Goal: Transaction & Acquisition: Book appointment/travel/reservation

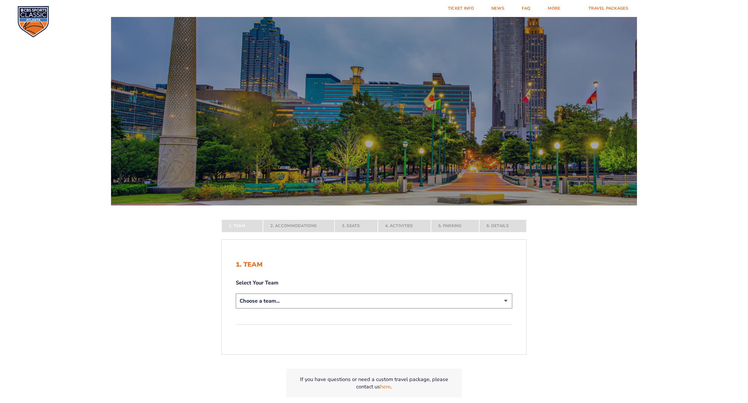
select select "12956"
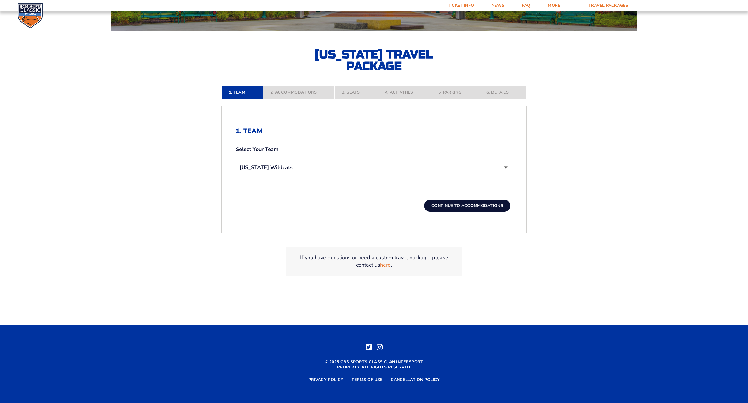
scroll to position [174, 0]
click at [462, 203] on button "Continue To Accommodations" at bounding box center [467, 206] width 87 height 12
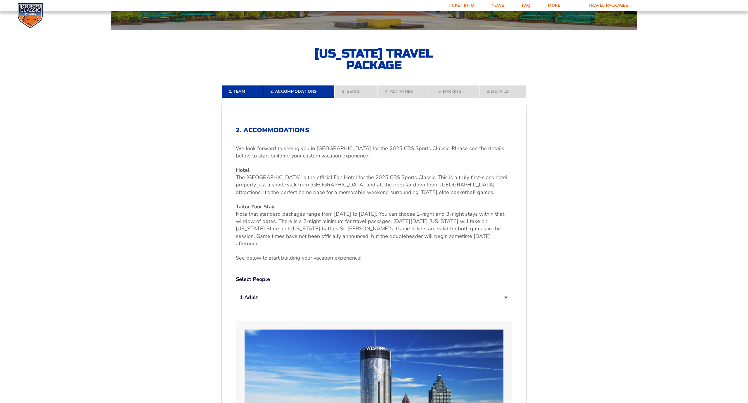
scroll to position [177, 0]
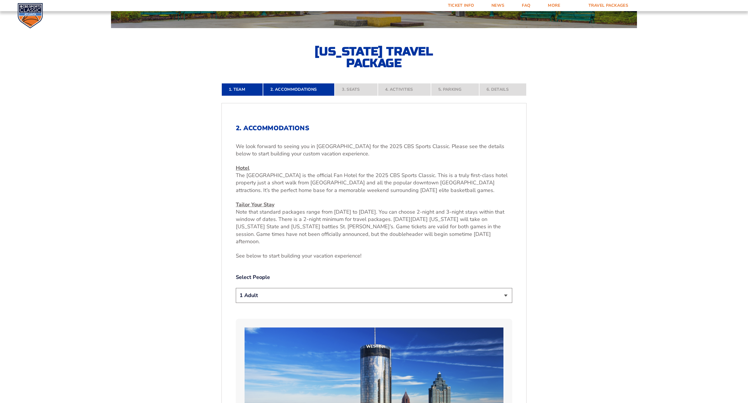
select select "2 Adults"
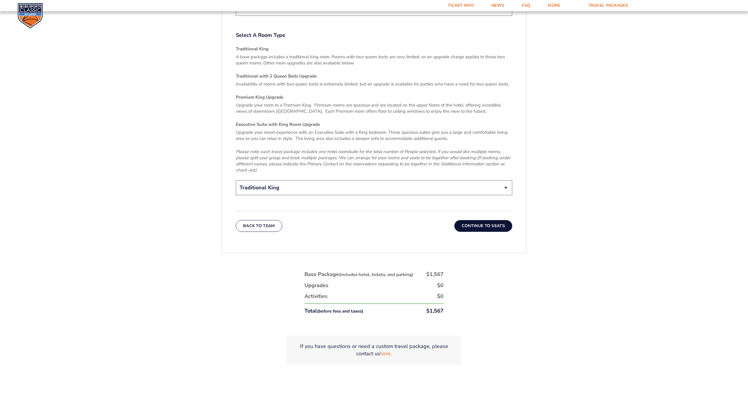
scroll to position [926, 0]
click at [487, 219] on button "Continue To Seats" at bounding box center [484, 225] width 58 height 12
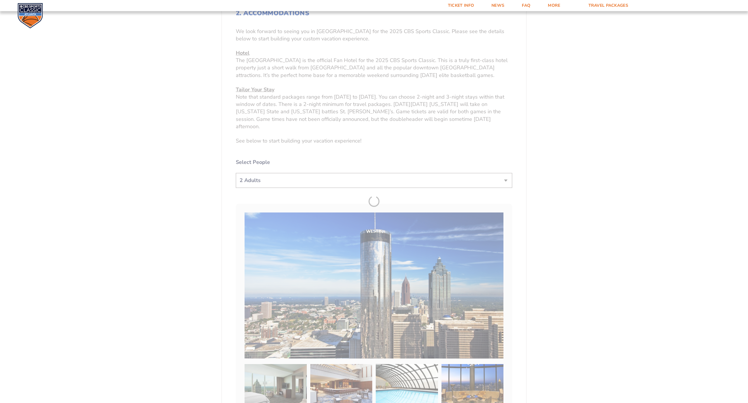
scroll to position [191, 0]
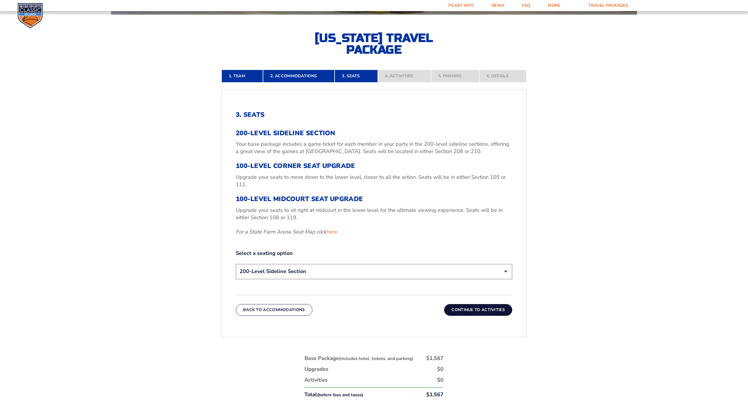
select select "100-Level Midcourt Seat Upgrade"
click at [487, 313] on button "Continue To Activities" at bounding box center [478, 310] width 68 height 12
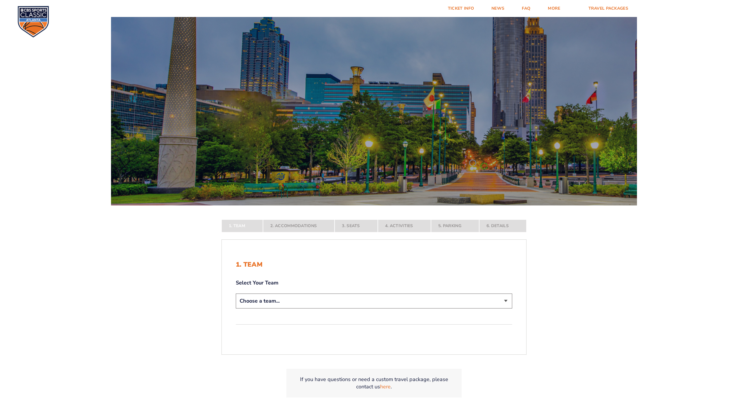
select select "12756"
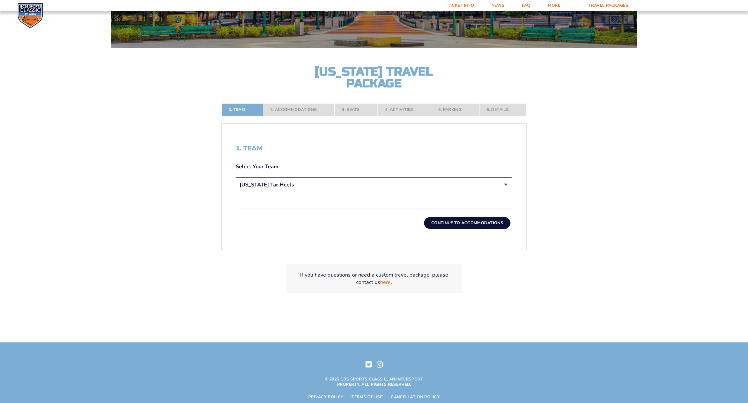
click at [458, 222] on button "Continue To Accommodations" at bounding box center [467, 223] width 87 height 12
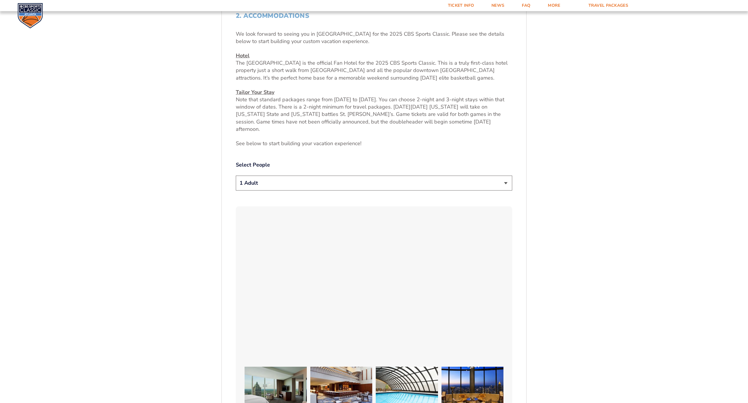
scroll to position [296, 0]
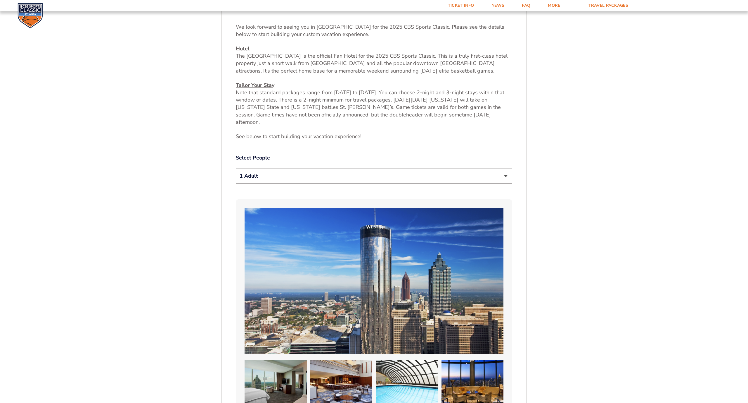
select select "2 Adults"
click at [557, 190] on form "Kentucky Kentucky Travel Package Ohio State Ohio State Travel Package North Car…" at bounding box center [374, 363] width 748 height 1318
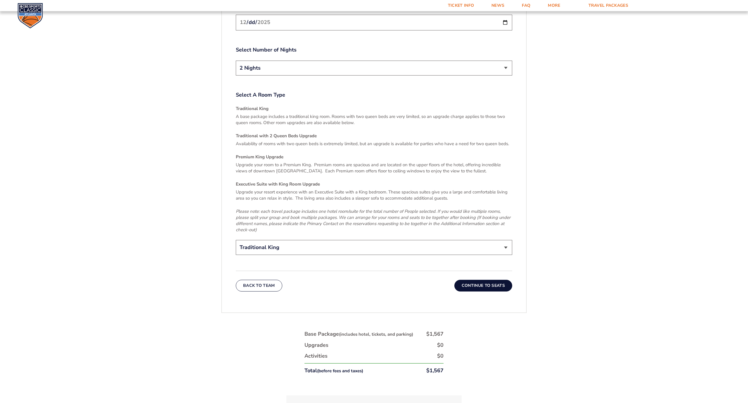
scroll to position [867, 0]
click at [489, 279] on button "Continue To Seats" at bounding box center [484, 285] width 58 height 12
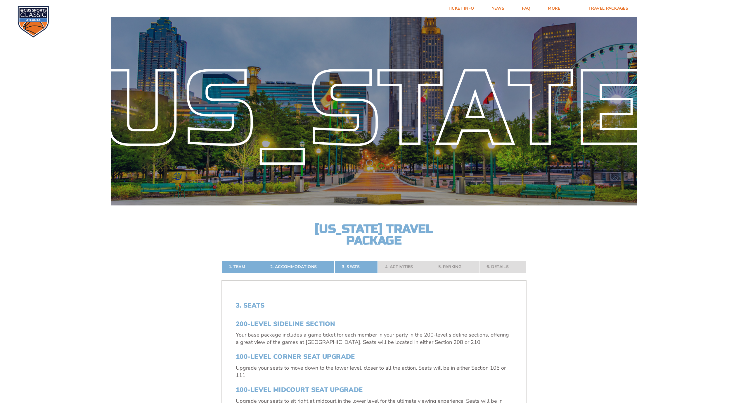
scroll to position [0, 0]
click at [521, 10] on link "FAQ" at bounding box center [526, 8] width 26 height 17
